Goal: Task Accomplishment & Management: Use online tool/utility

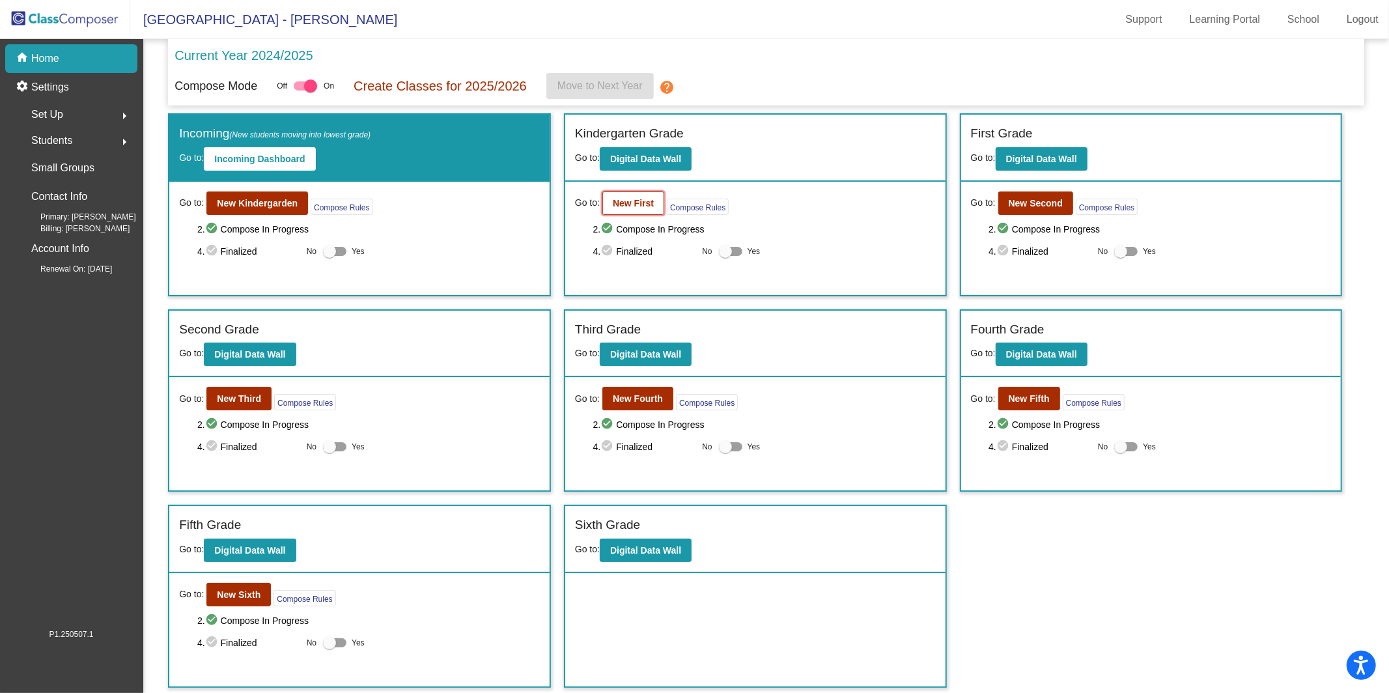
click at [624, 206] on b "New First" at bounding box center [633, 203] width 41 height 10
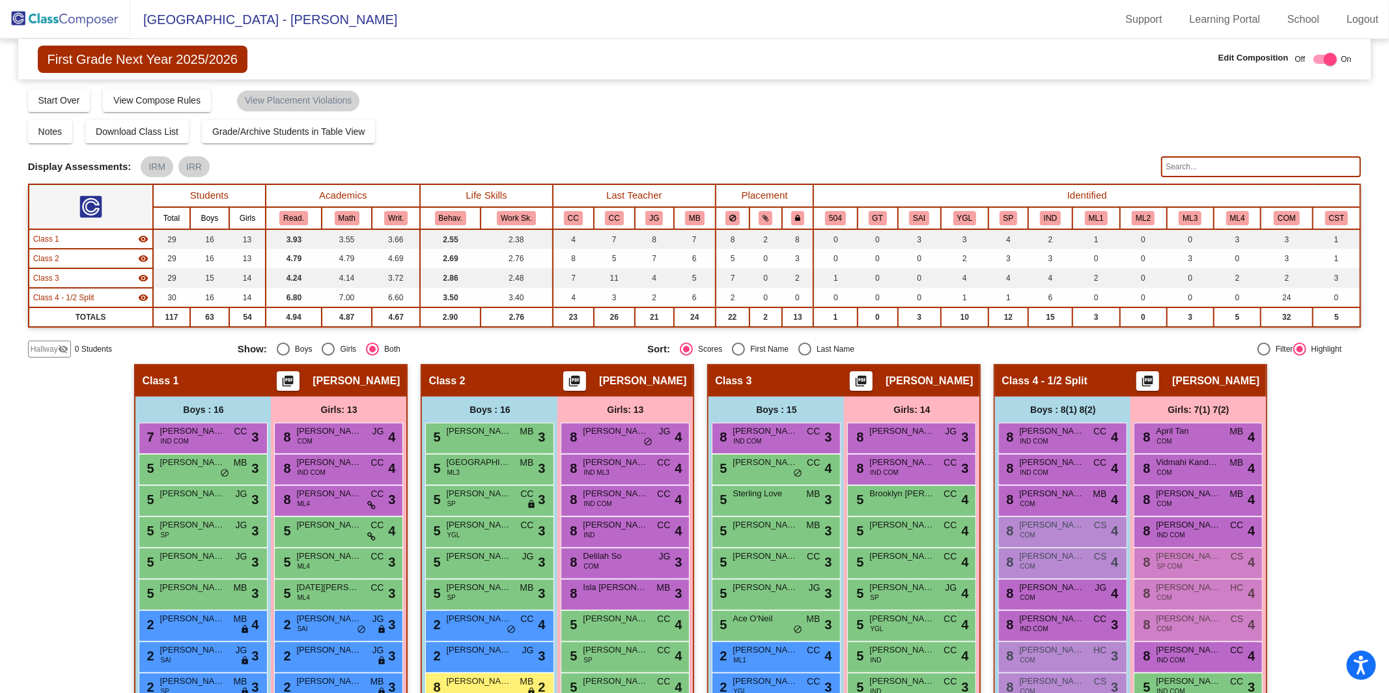
scroll to position [247, 0]
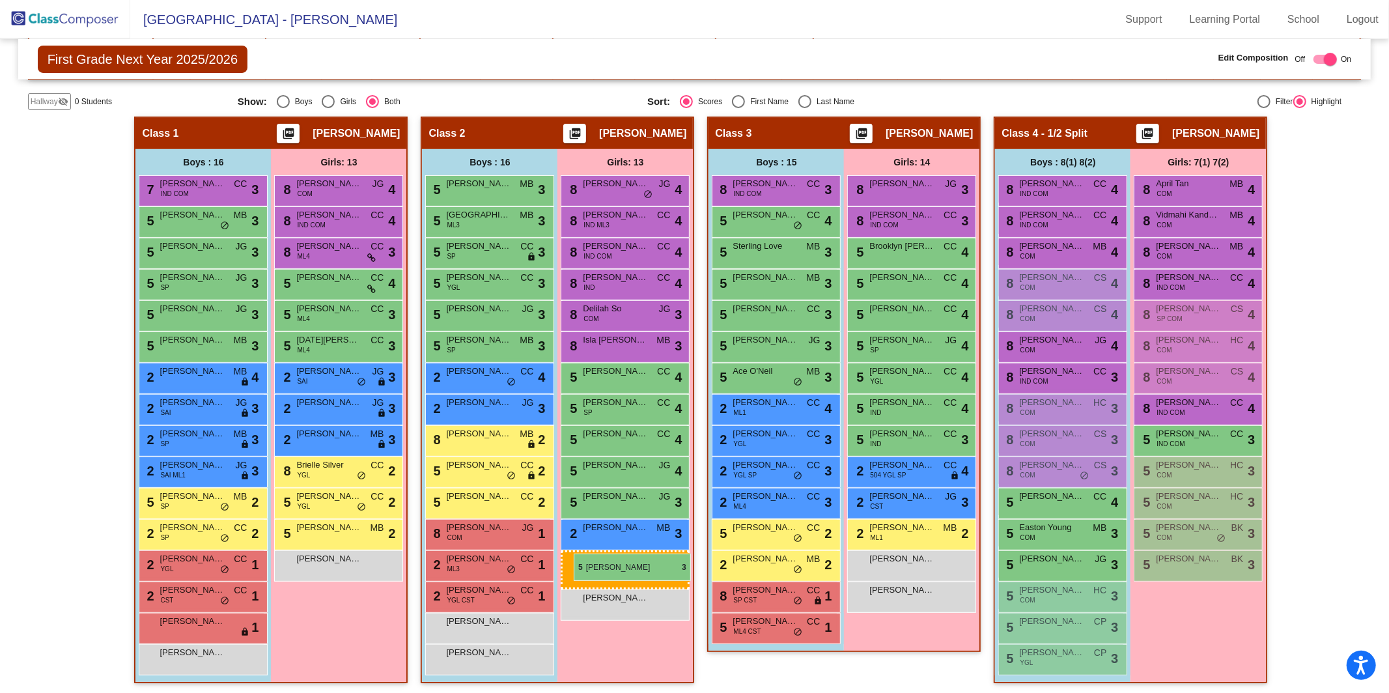
drag, startPoint x: 1188, startPoint y: 598, endPoint x: 574, endPoint y: 554, distance: 616.3
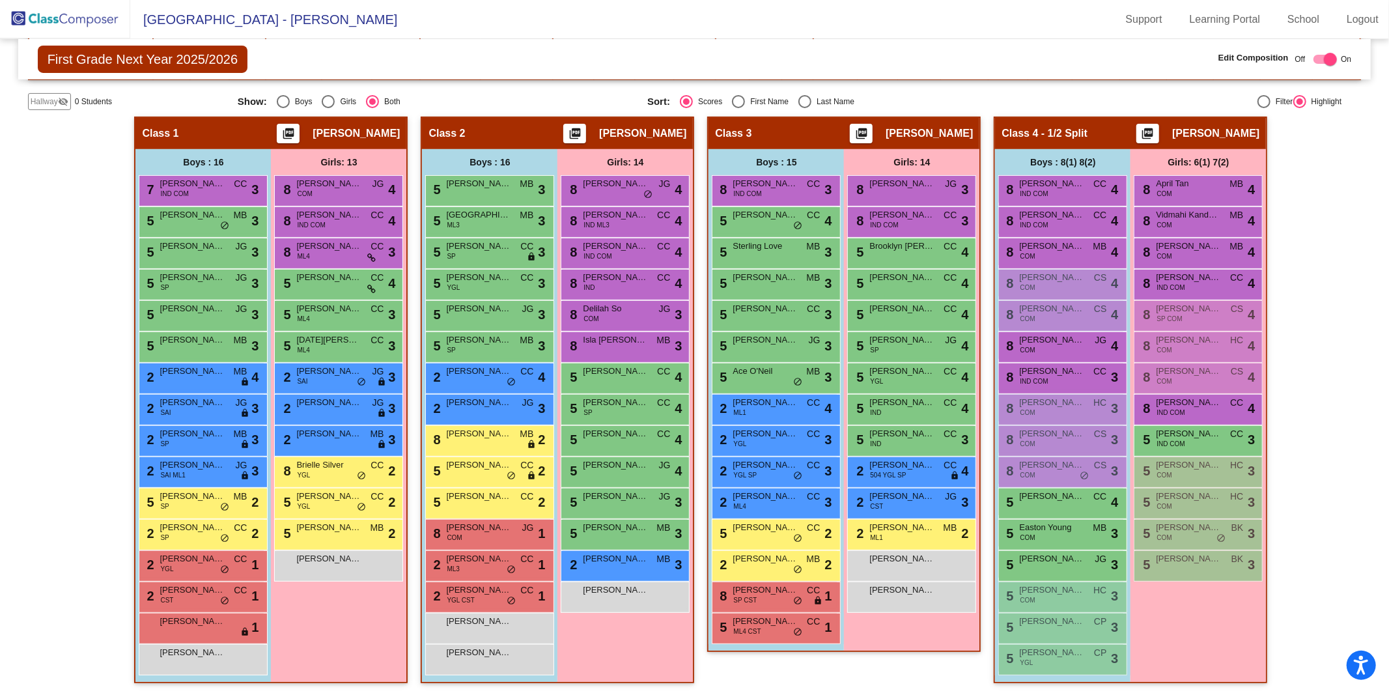
scroll to position [0, 0]
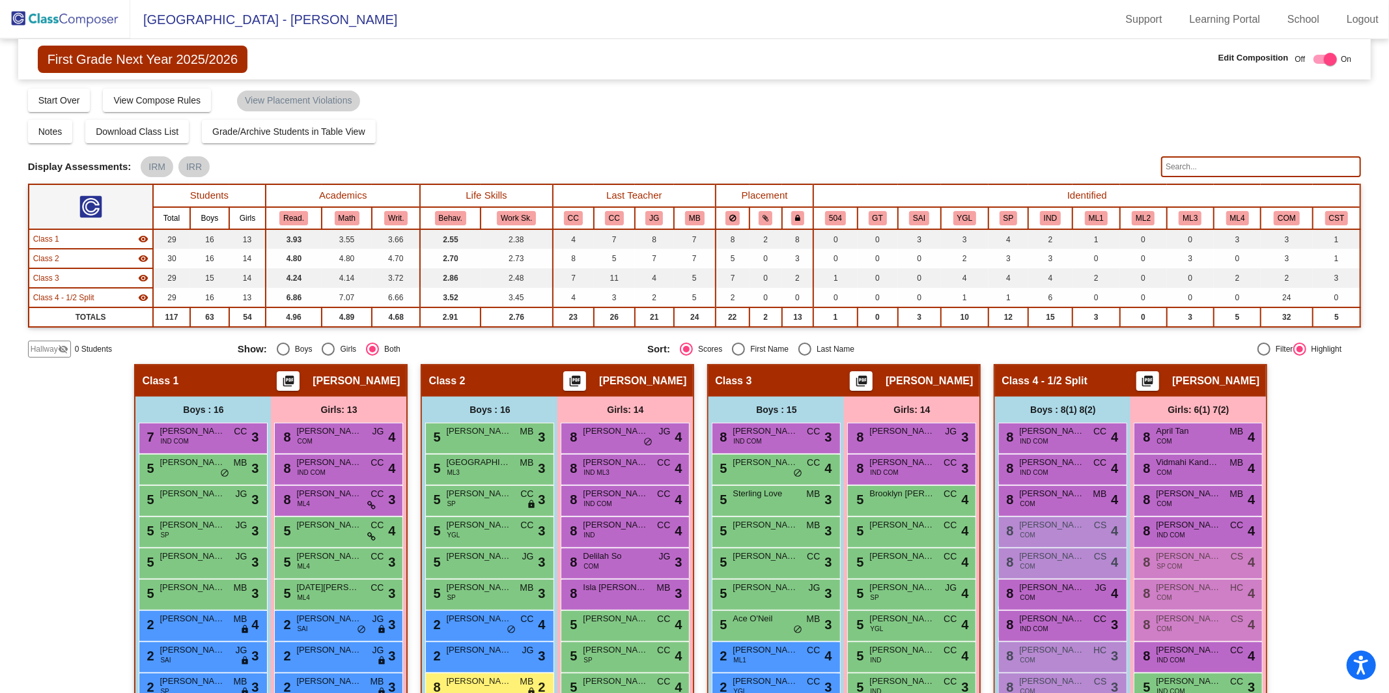
click at [99, 20] on img at bounding box center [65, 19] width 130 height 38
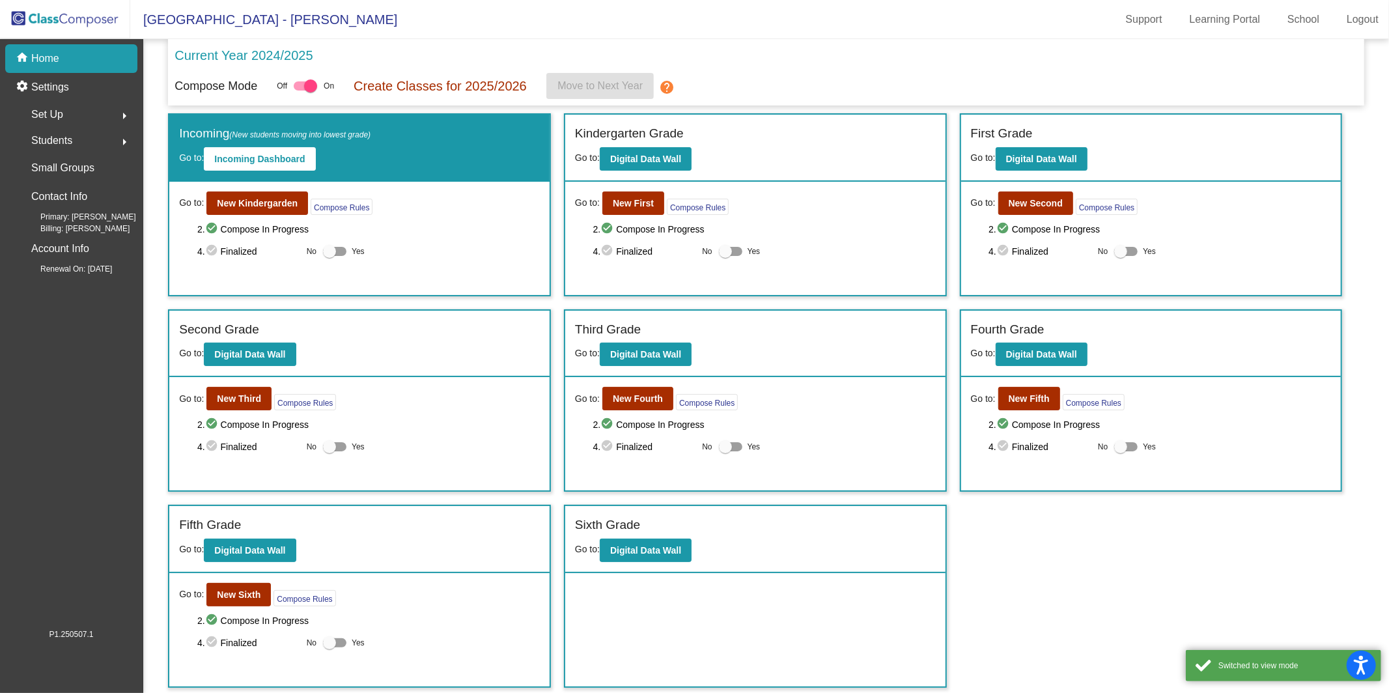
click at [626, 408] on div "Go to: New Fourth Compose Rules 2. check_circle Compose In Progress 4. check_ci…" at bounding box center [755, 433] width 380 height 113
click at [634, 399] on b "New Fourth" at bounding box center [638, 398] width 50 height 10
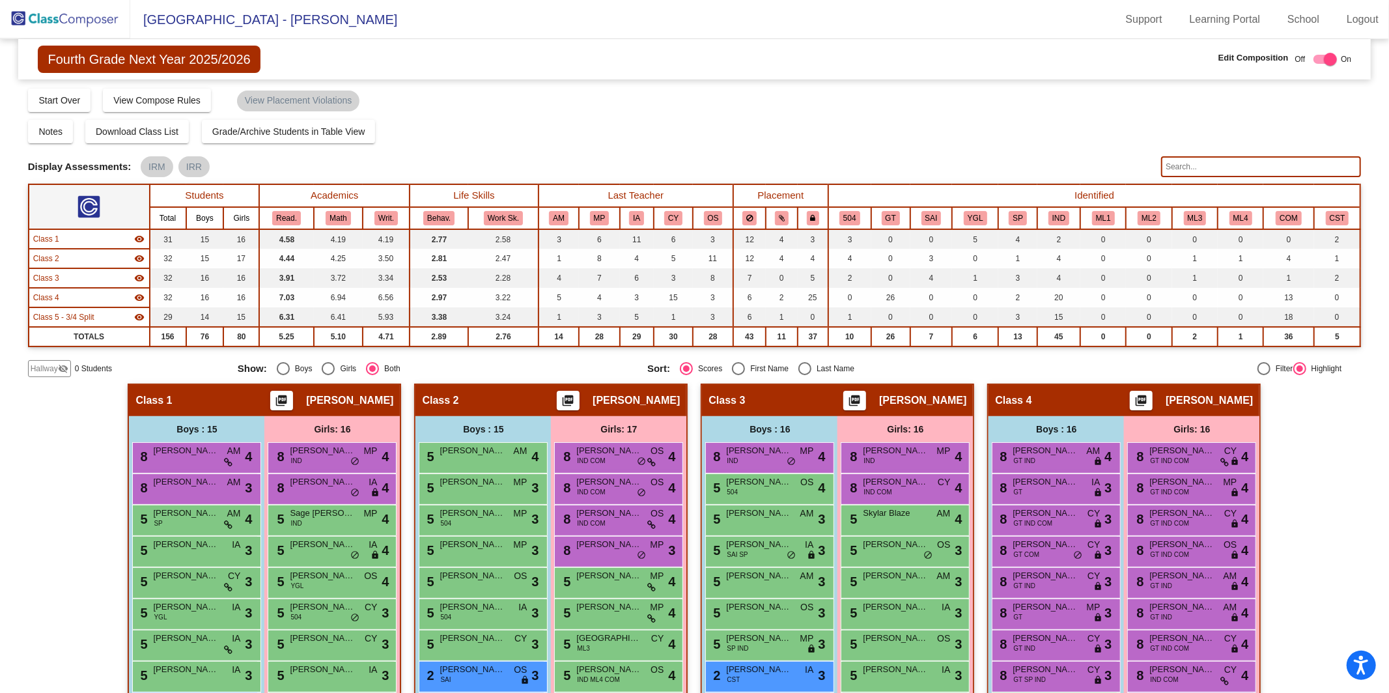
click at [576, 395] on mat-icon "picture_as_pdf" at bounding box center [569, 403] width 16 height 18
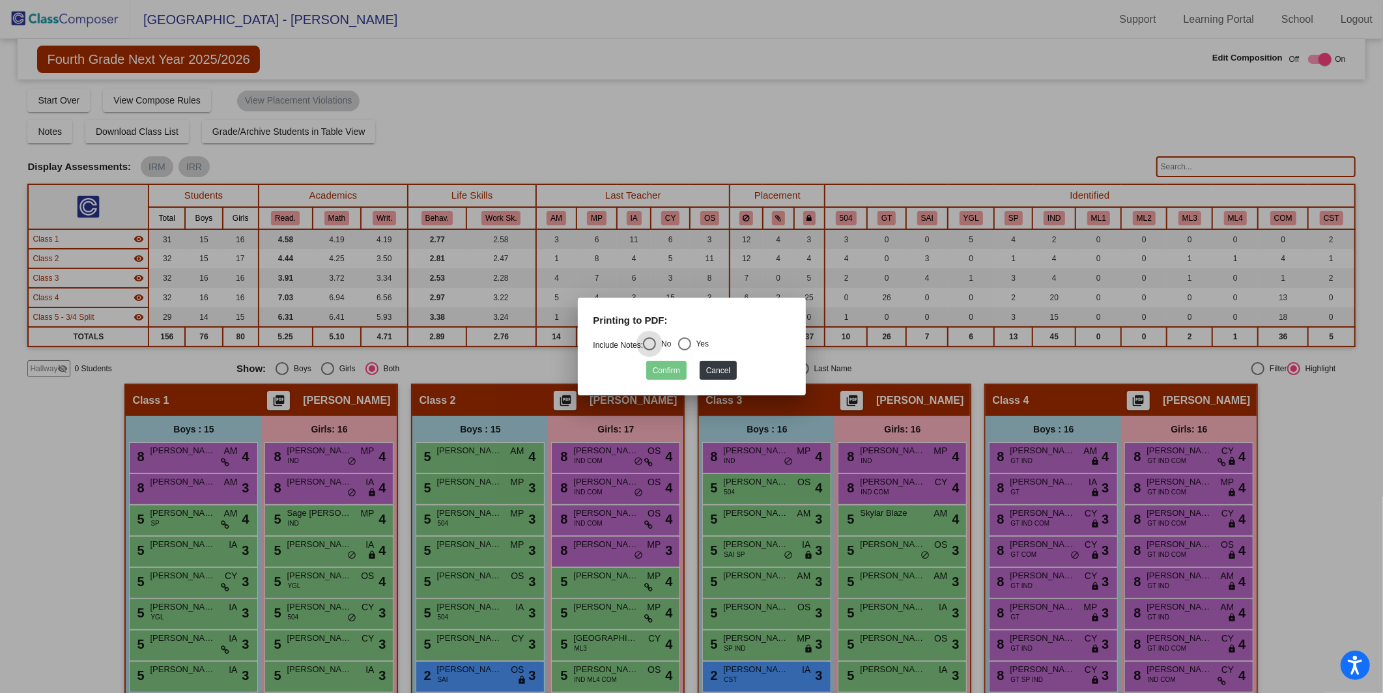
click at [701, 346] on div "Yes" at bounding box center [700, 344] width 18 height 12
click at [684, 350] on input "Yes" at bounding box center [684, 350] width 1 height 1
radio input "true"
click at [659, 374] on button "Confirm" at bounding box center [666, 370] width 40 height 19
